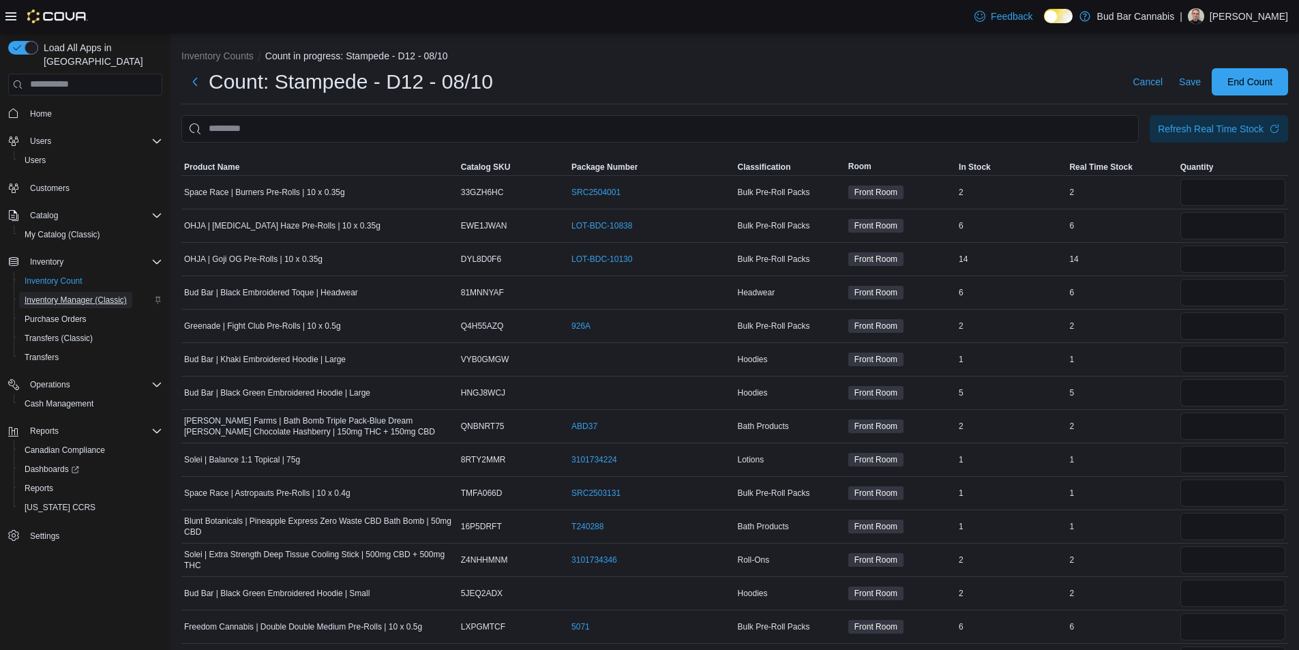
click at [71, 295] on span "Inventory Manager (Classic)" at bounding box center [76, 300] width 102 height 11
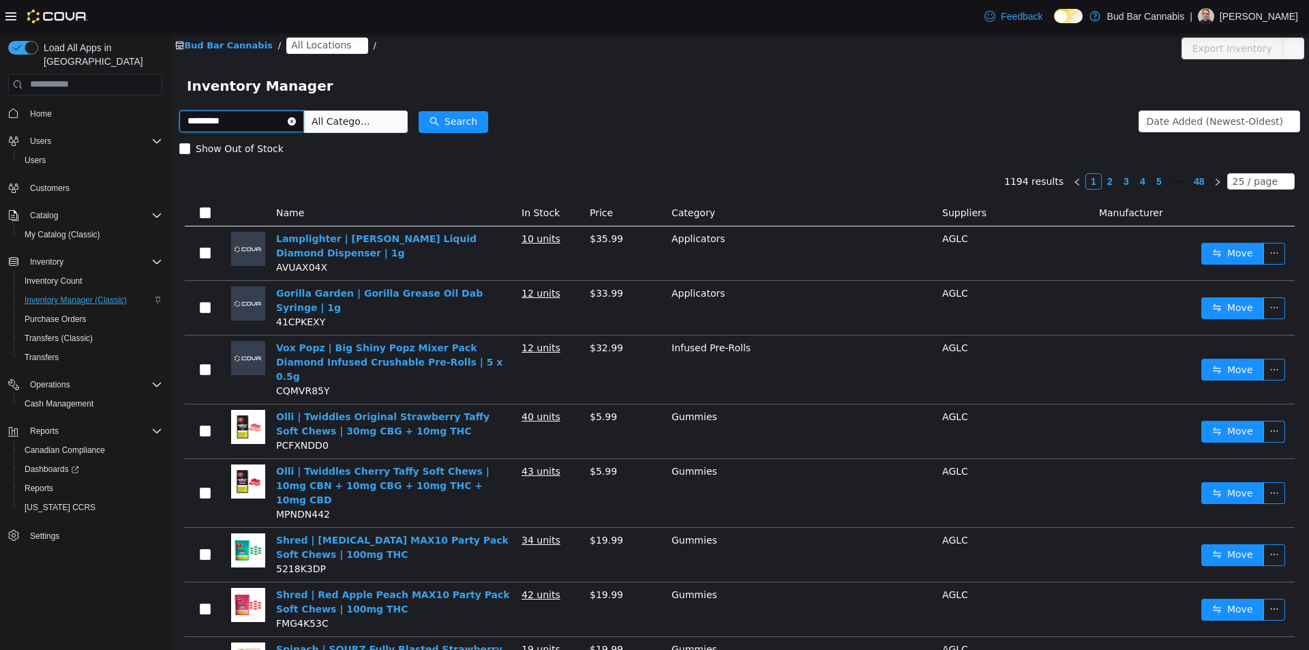
type input "*********"
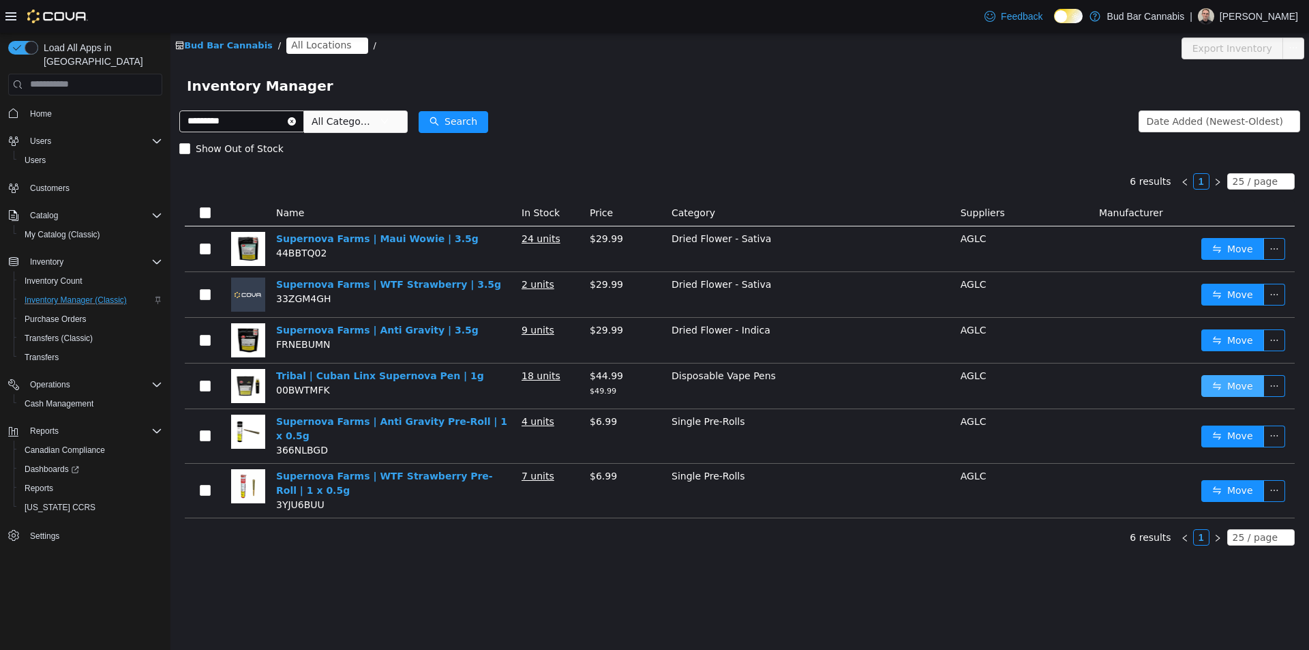
click at [1221, 381] on button "Move" at bounding box center [1232, 385] width 63 height 22
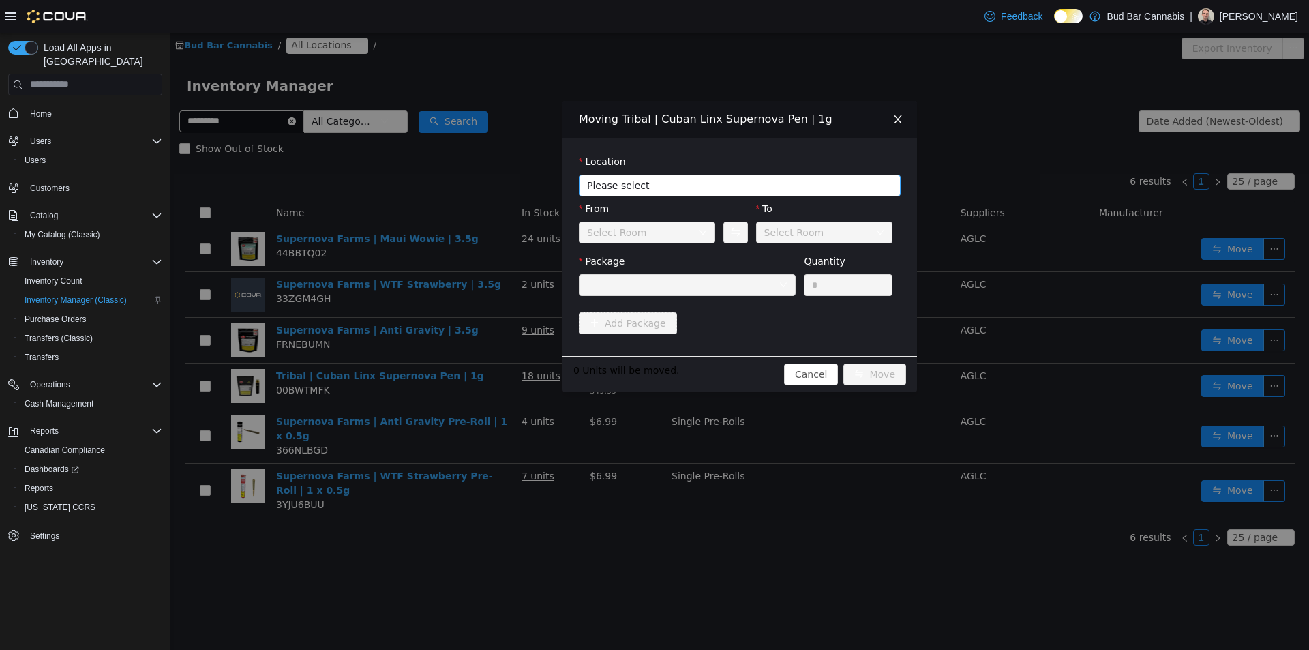
click at [662, 184] on span "Please select" at bounding box center [732, 185] width 290 height 14
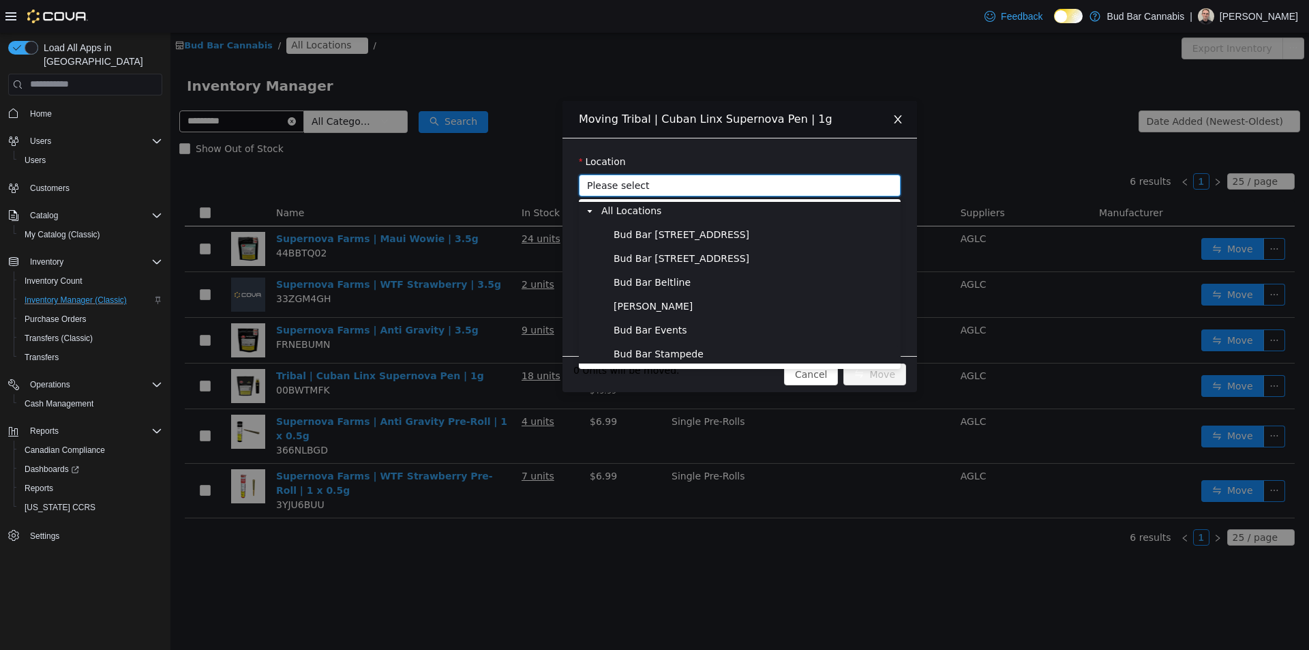
click at [699, 352] on span "Bud Bar Stampede" at bounding box center [754, 353] width 288 height 18
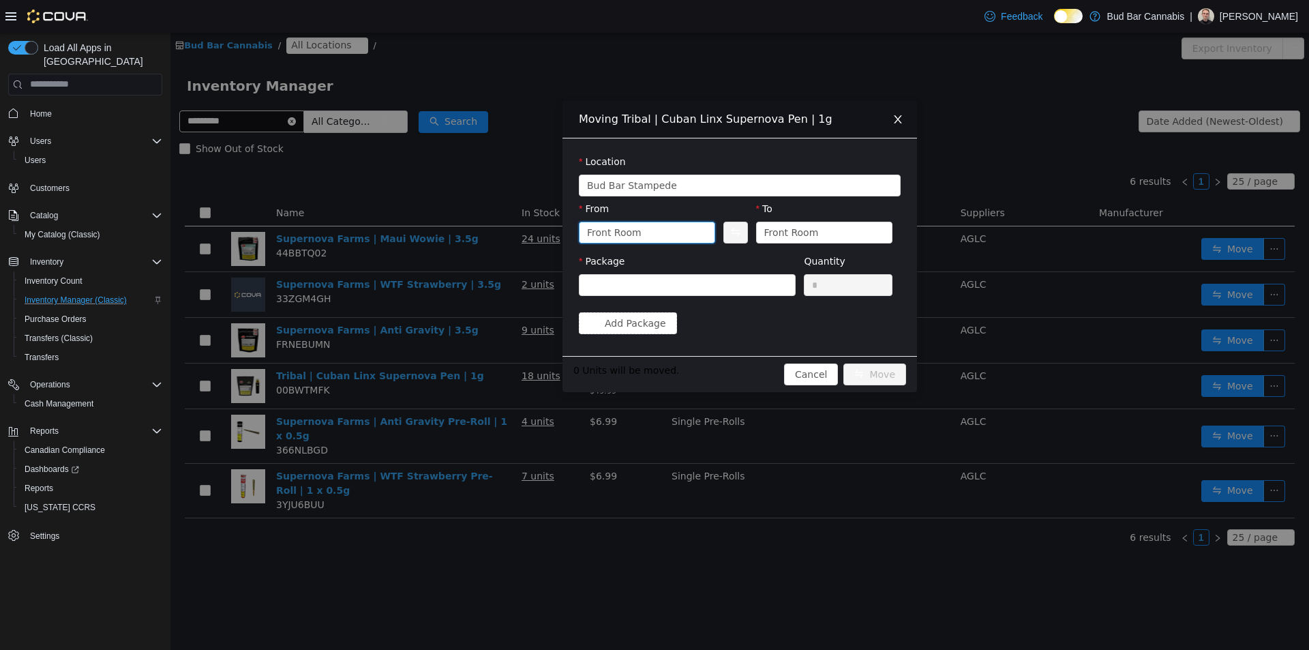
click at [650, 224] on div "Front Room" at bounding box center [642, 232] width 111 height 20
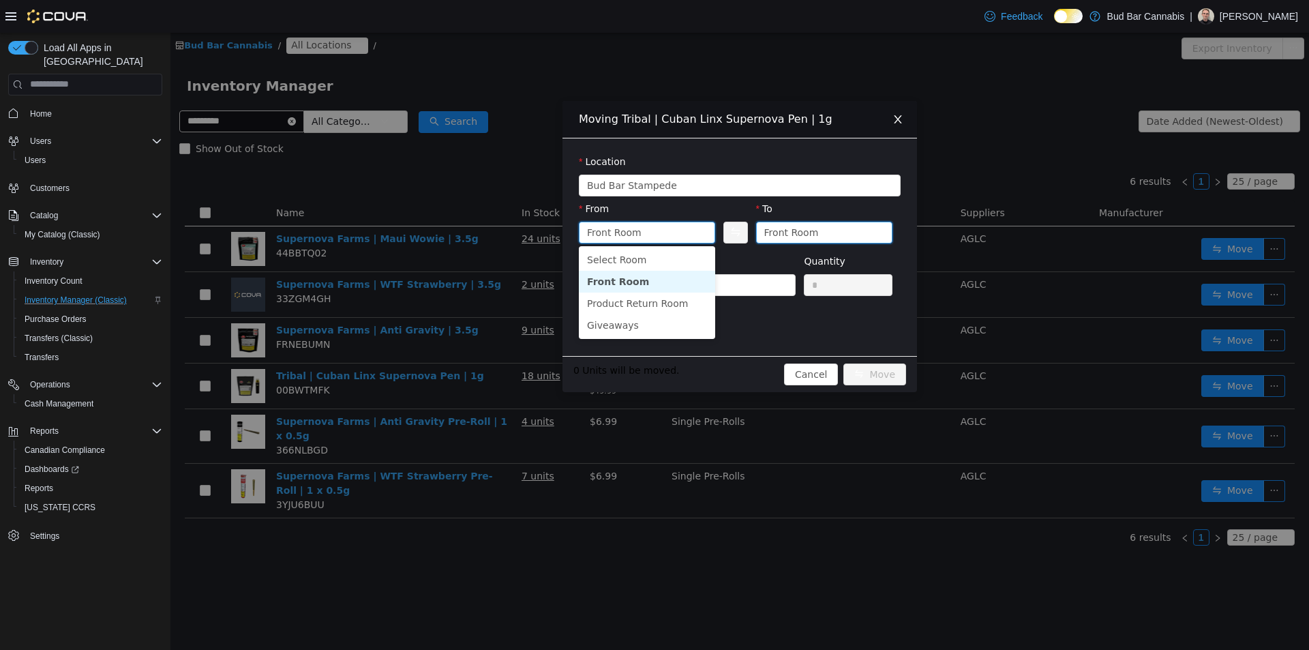
click at [798, 234] on div "Front Room" at bounding box center [791, 232] width 55 height 20
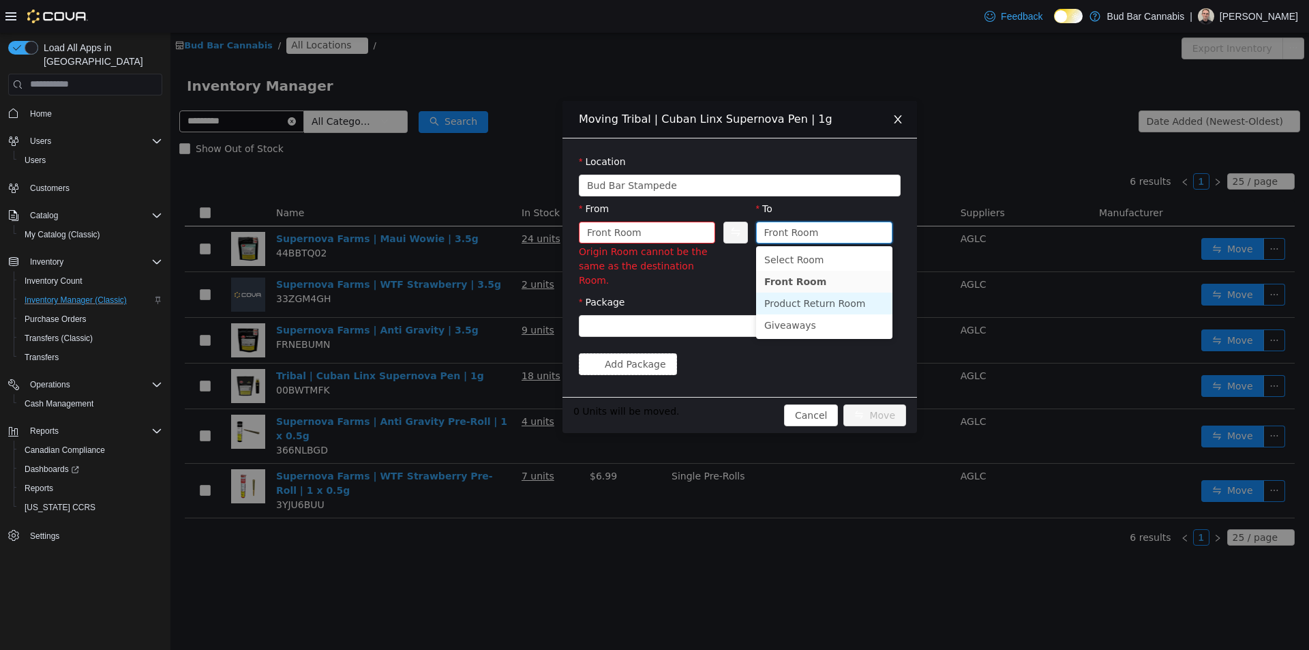
click at [830, 302] on li "Product Return Room" at bounding box center [824, 303] width 136 height 22
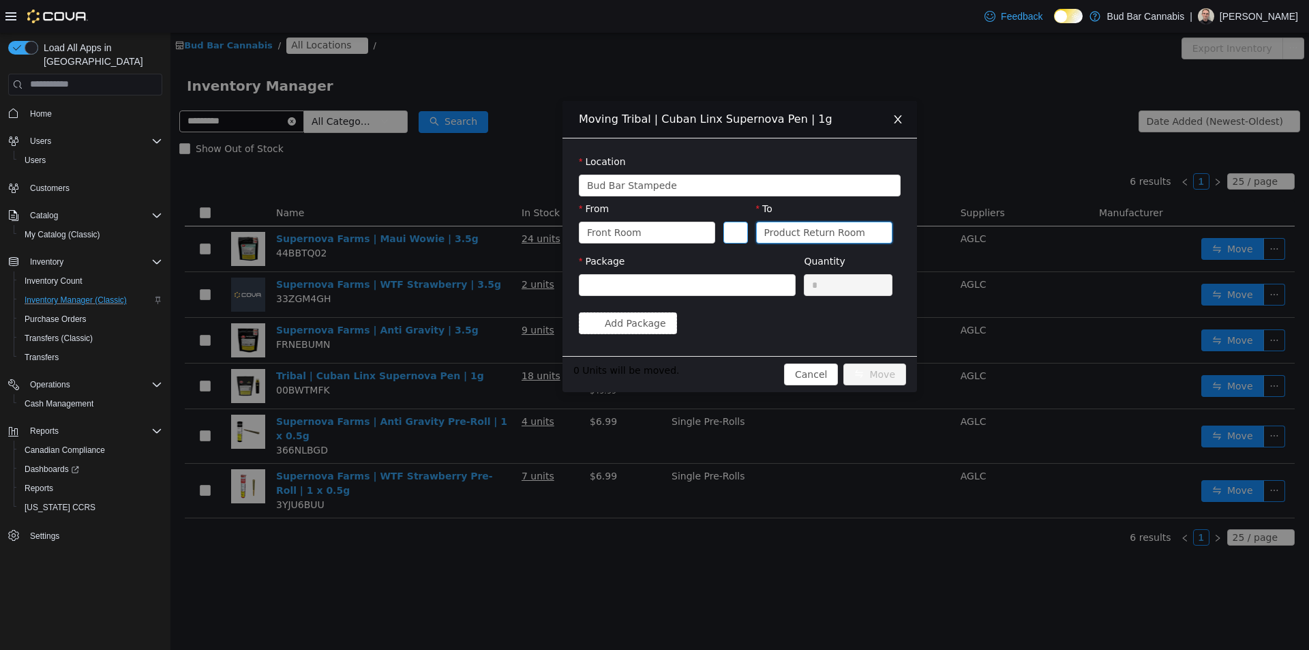
click at [739, 229] on button "Swap" at bounding box center [735, 232] width 24 height 22
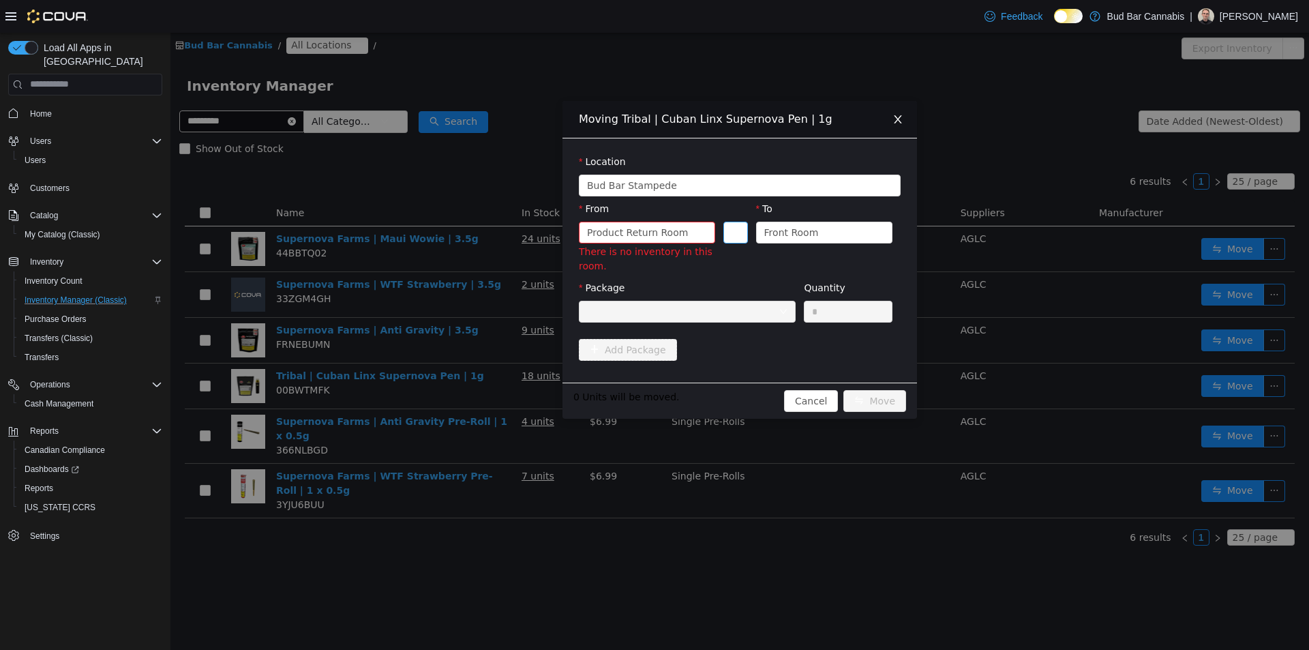
click at [738, 230] on button "Swap" at bounding box center [735, 232] width 24 height 22
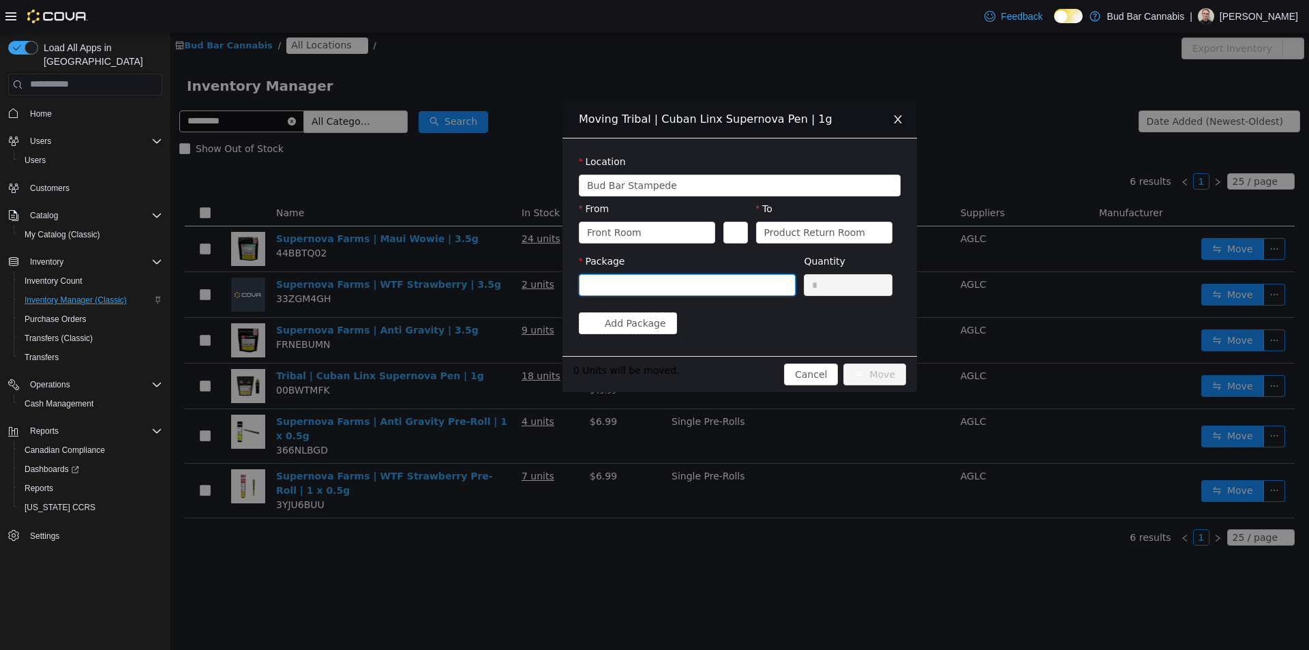
click at [662, 280] on div at bounding box center [683, 284] width 192 height 20
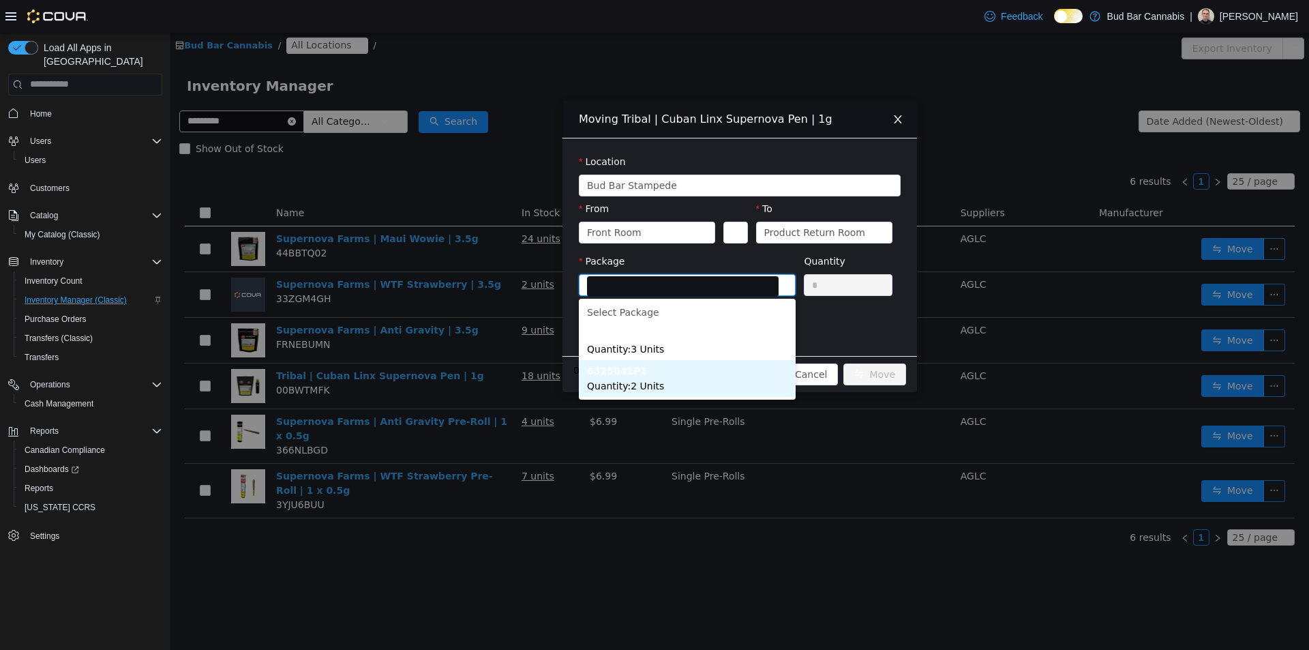
click at [689, 368] on li "6325041P1 Quantity : 2 Units" at bounding box center [687, 377] width 217 height 37
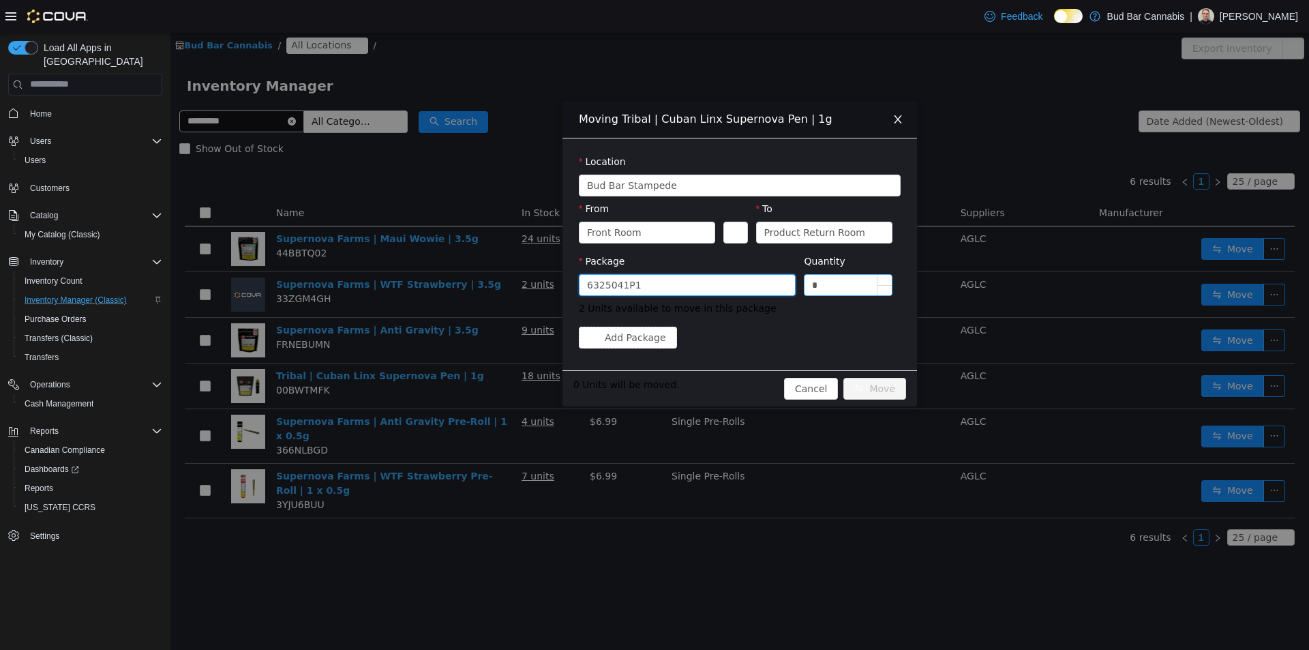
click at [865, 281] on input "*" at bounding box center [847, 284] width 87 height 20
type input "*"
click at [883, 389] on button "Move" at bounding box center [874, 388] width 63 height 22
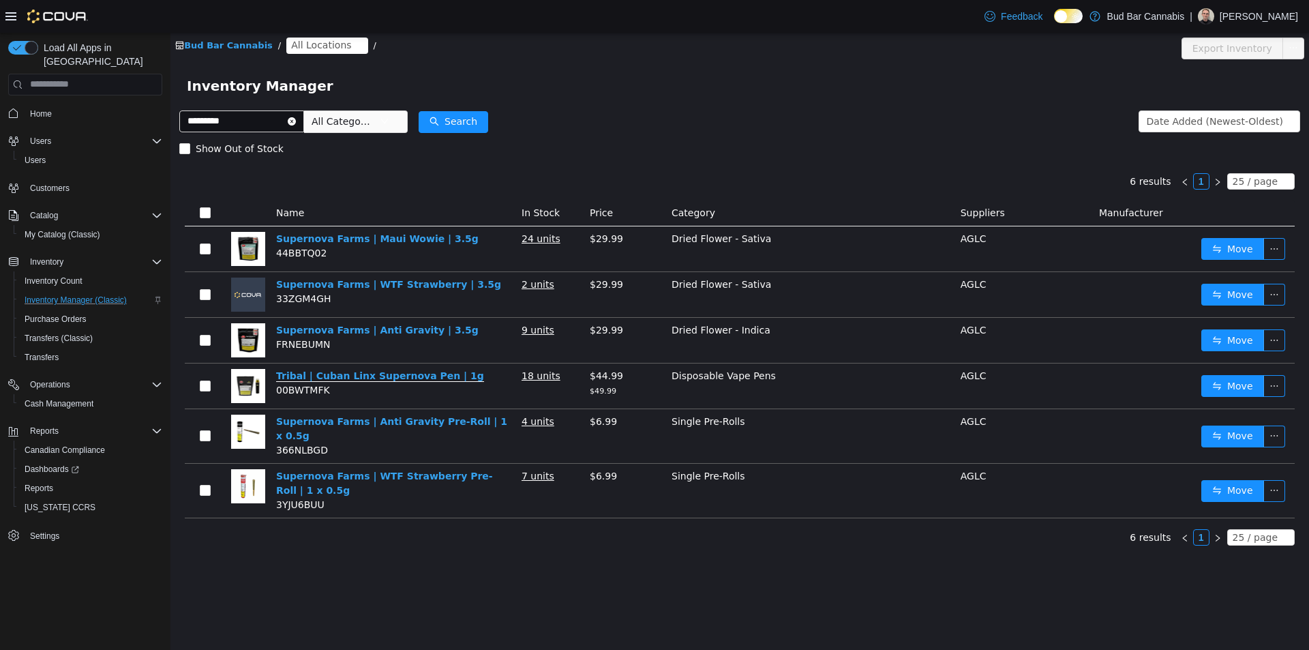
click at [386, 376] on link "Tribal | Cuban Linx Supernova Pen | 1g" at bounding box center [380, 376] width 208 height 12
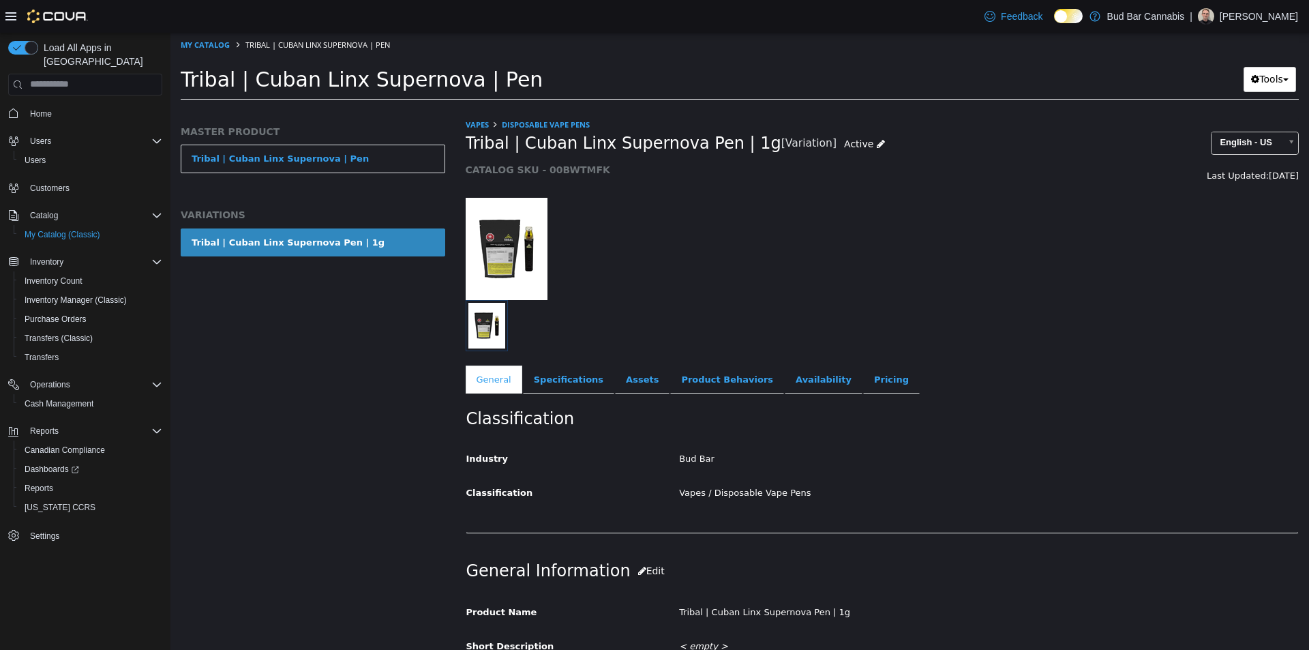
drag, startPoint x: 468, startPoint y: 144, endPoint x: 741, endPoint y: 155, distance: 273.6
click at [741, 155] on h2 "Tribal | Cuban Linx Supernova Pen | 1g [Variation] Active" at bounding box center [776, 143] width 620 height 25
copy span "Tribal | Cuban Linx Supernova Pen | 1g"
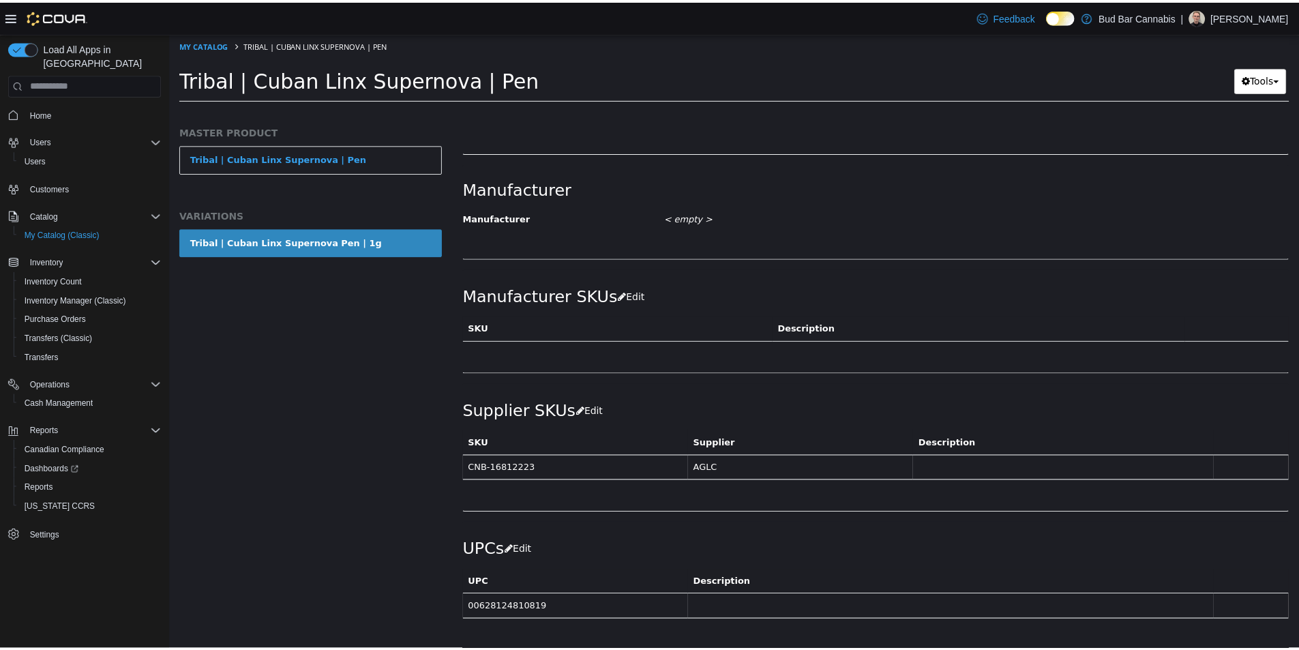
scroll to position [753, 0]
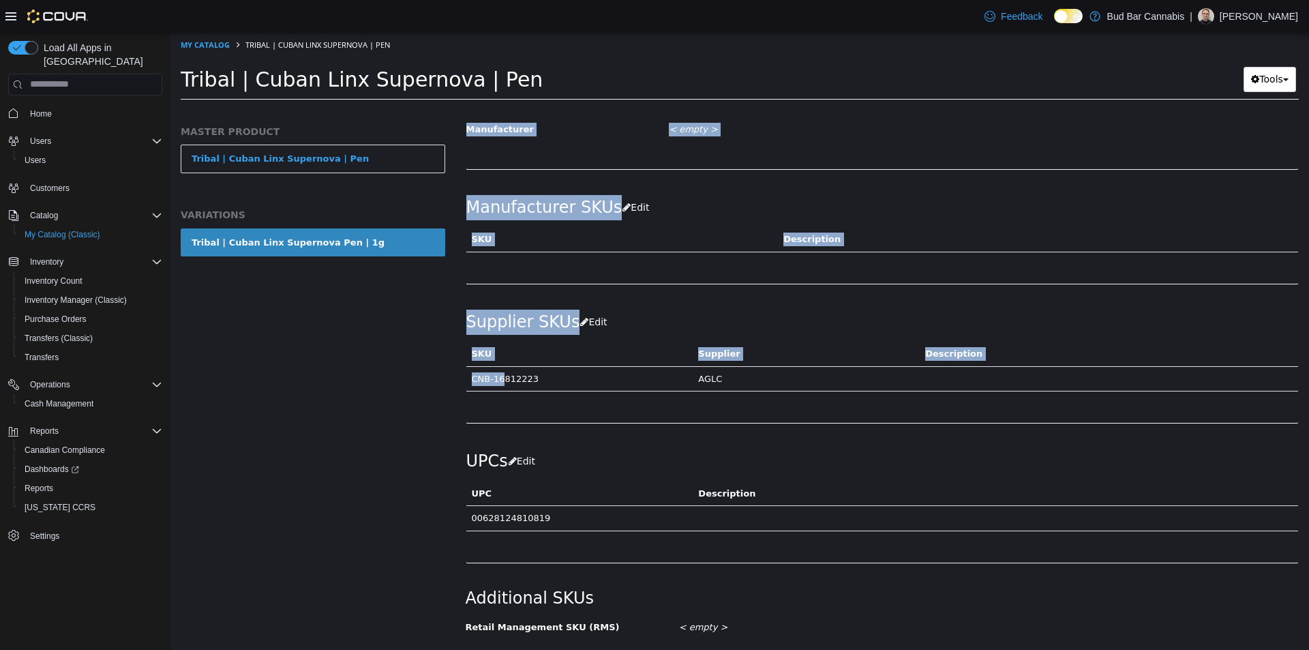
drag, startPoint x: 468, startPoint y: 376, endPoint x: 499, endPoint y: 376, distance: 31.4
click at [499, 376] on div "Vapes Disposable Vape Pens Tribal | Cuban Linx Supernova Pen | 1g [Variation] A…" at bounding box center [882, 383] width 854 height 532
click at [464, 380] on div "Vapes Disposable Vape Pens Tribal | Cuban Linx Supernova Pen | 1g [Variation] A…" at bounding box center [882, 383] width 854 height 532
click at [482, 375] on td "CNB-16812223" at bounding box center [579, 377] width 227 height 25
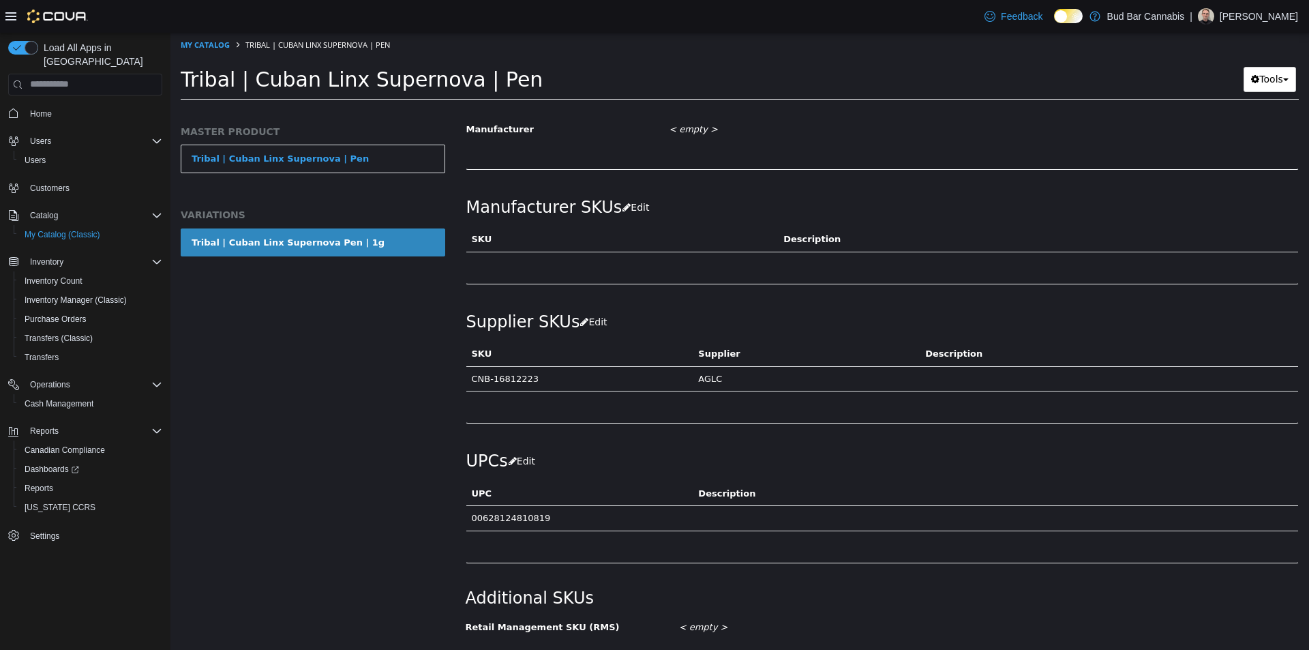
drag, startPoint x: 472, startPoint y: 378, endPoint x: 541, endPoint y: 377, distance: 69.5
click at [541, 377] on td "CNB-16812223" at bounding box center [579, 377] width 227 height 25
copy td "CNB-16812223"
click at [56, 183] on span "Customers" at bounding box center [50, 188] width 40 height 11
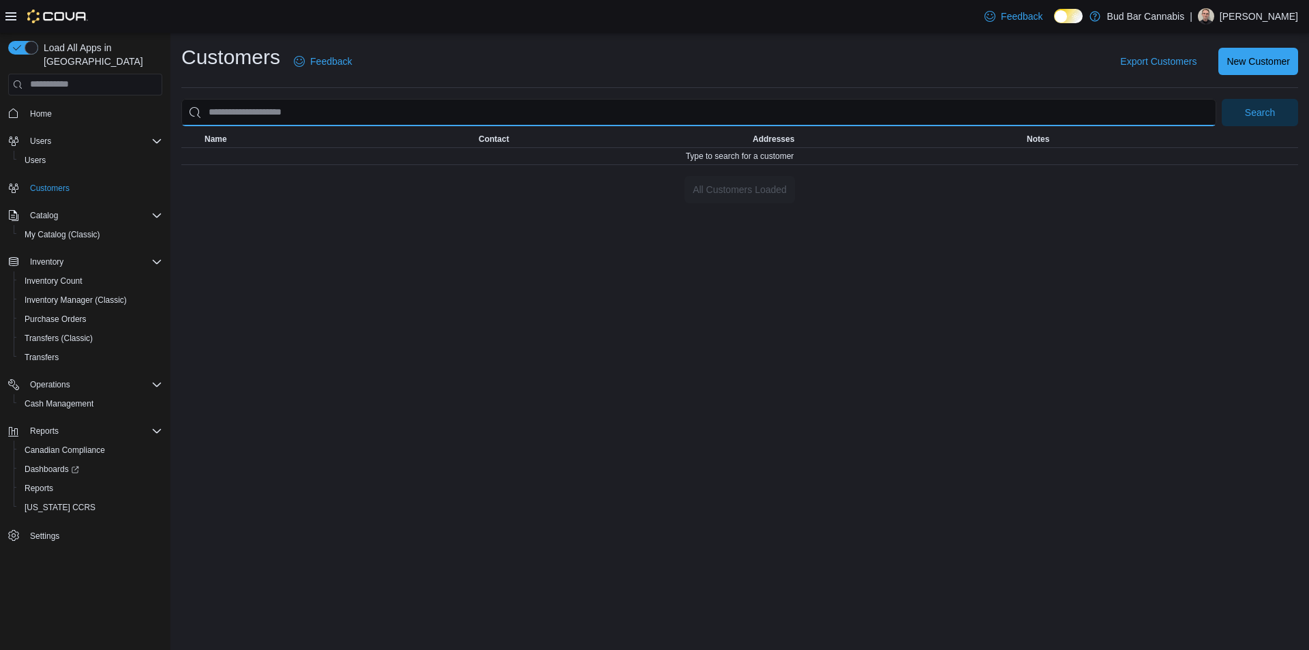
click at [376, 105] on input "search" at bounding box center [698, 112] width 1035 height 27
type input "*******"
click at [1222, 99] on button "Search" at bounding box center [1260, 112] width 76 height 27
drag, startPoint x: 315, startPoint y: 122, endPoint x: 138, endPoint y: 131, distance: 177.5
click at [138, 131] on div "Load All Apps in New Hub Home Users Users Customers Catalog My Catalog (Classic…" at bounding box center [654, 341] width 1309 height 617
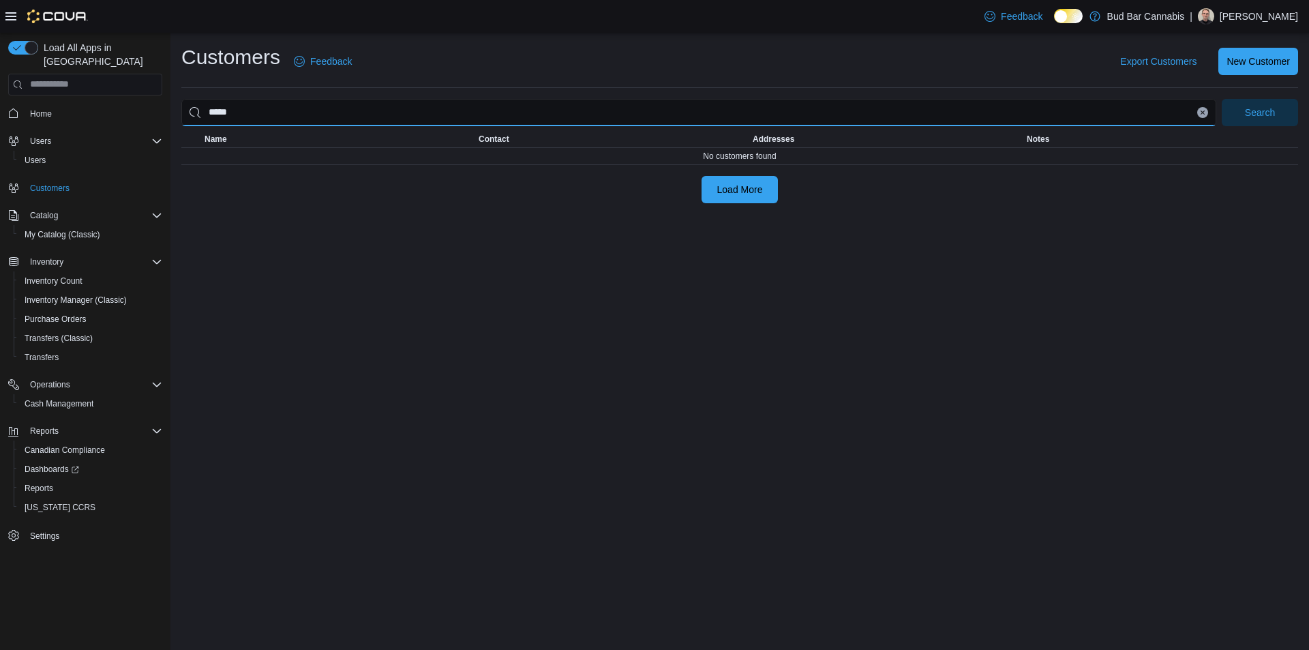
type input "*****"
click at [1222, 99] on button "Search" at bounding box center [1260, 112] width 76 height 27
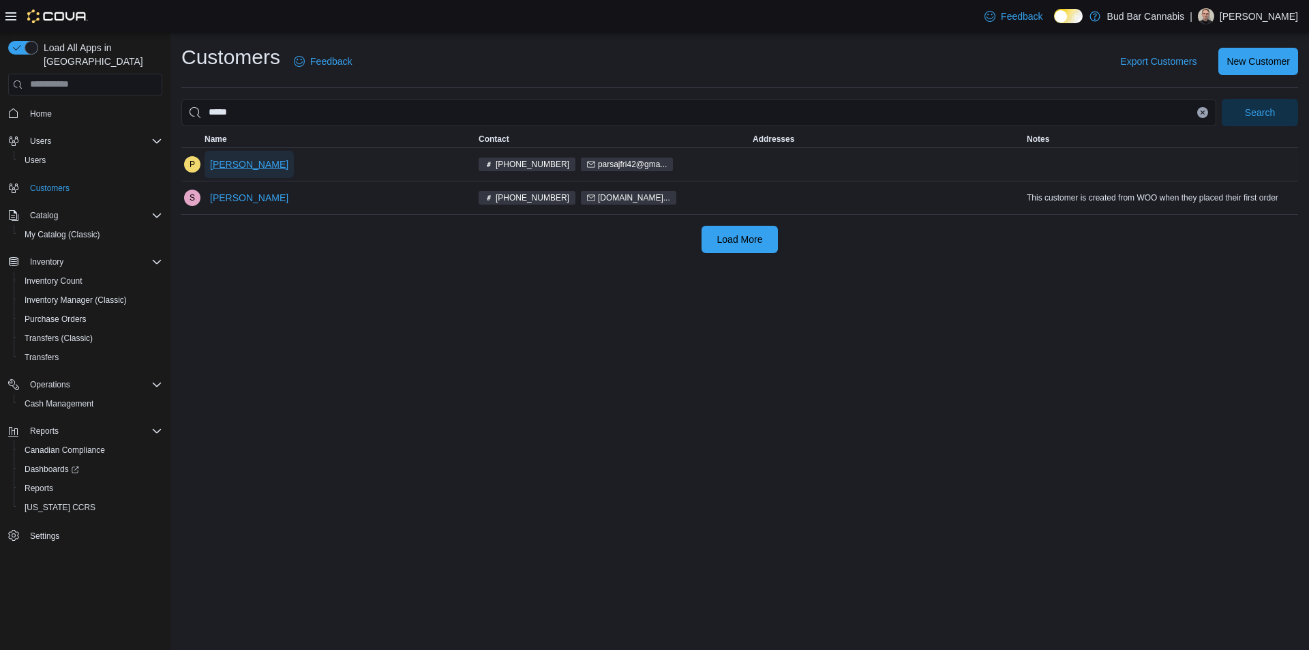
click at [250, 162] on span "[PERSON_NAME]" at bounding box center [249, 164] width 78 height 14
click at [230, 163] on span "[PERSON_NAME]" at bounding box center [249, 164] width 78 height 14
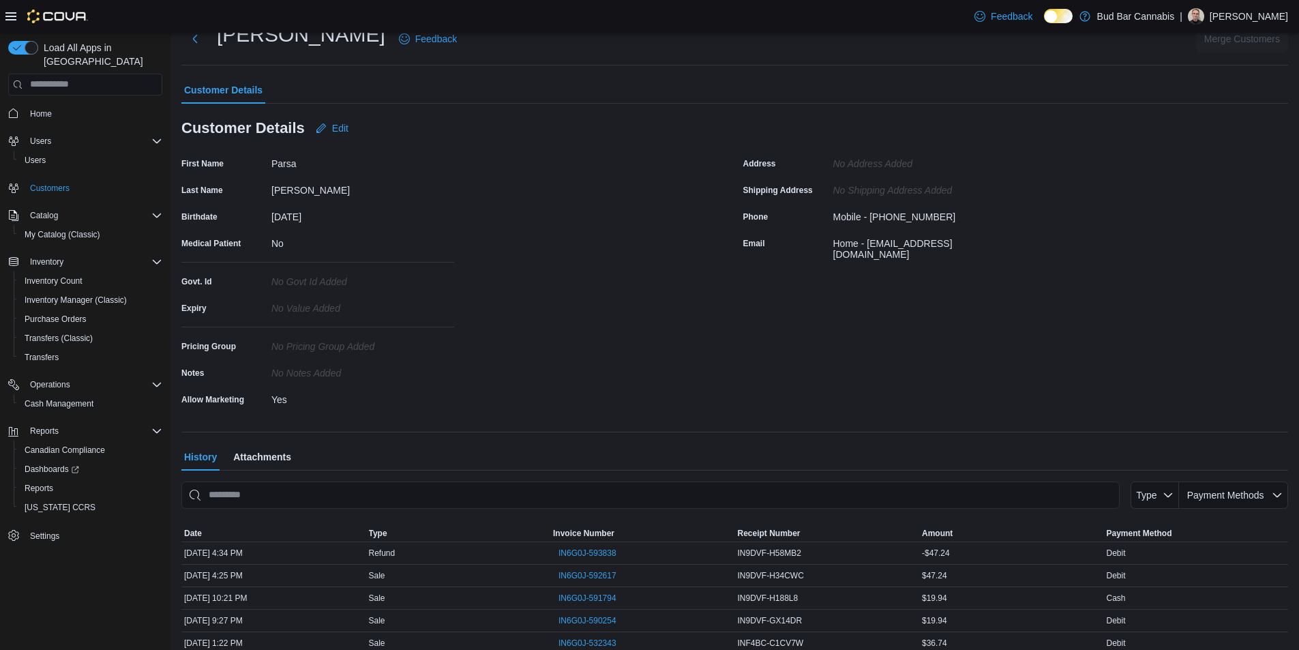
scroll to position [68, 0]
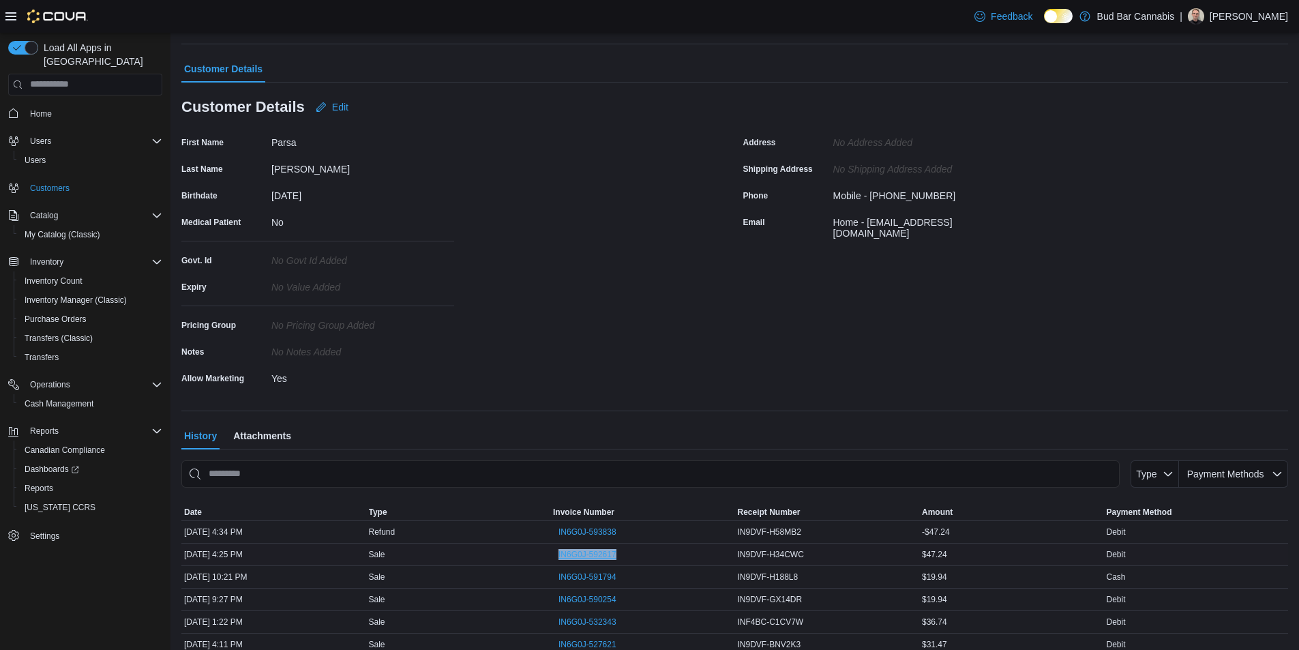
drag, startPoint x: 547, startPoint y: 556, endPoint x: 624, endPoint y: 555, distance: 76.4
click at [624, 555] on tr "Date [DATE] 4:25 PM Type Sale Invoice Number IN6G0J-592617 Receipt Number IN9DV…" at bounding box center [734, 554] width 1107 height 22
copy tr "Invoice Number IN6G0J-592617"
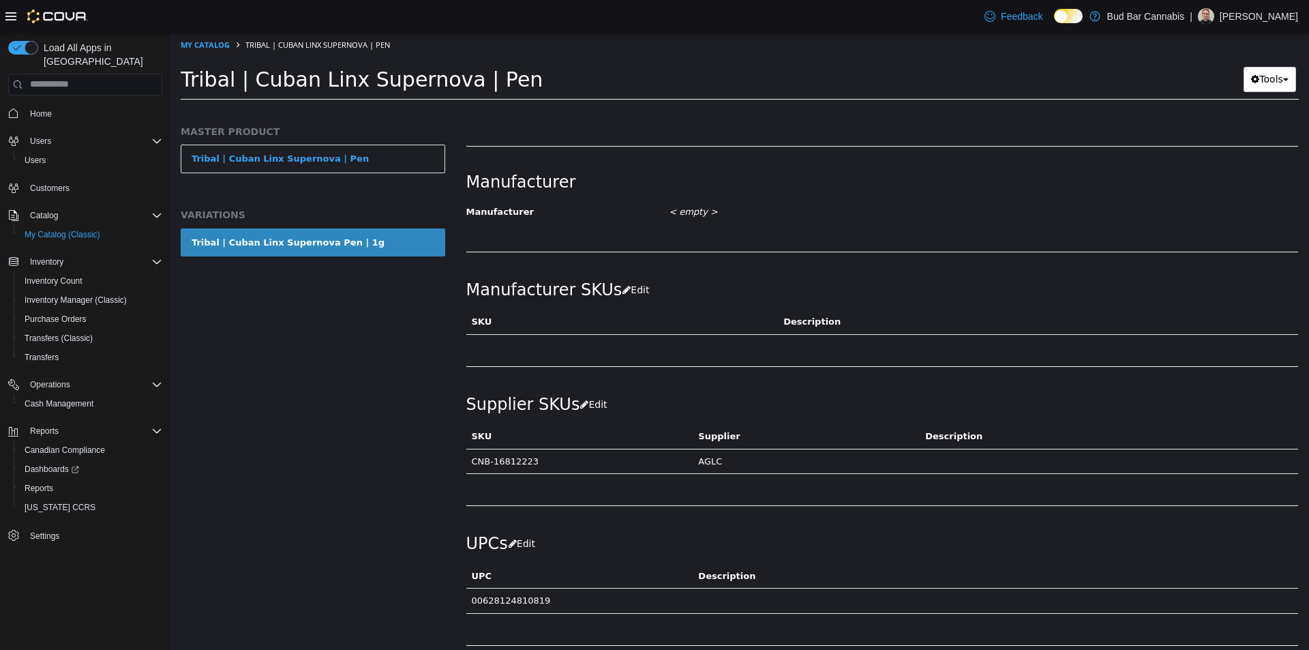
scroll to position [669, 0]
drag, startPoint x: 472, startPoint y: 461, endPoint x: 535, endPoint y: 462, distance: 62.1
click at [535, 462] on td "CNB-16812223" at bounding box center [579, 459] width 227 height 25
copy td "CNB-16812223"
